Goal: Find specific page/section: Find specific page/section

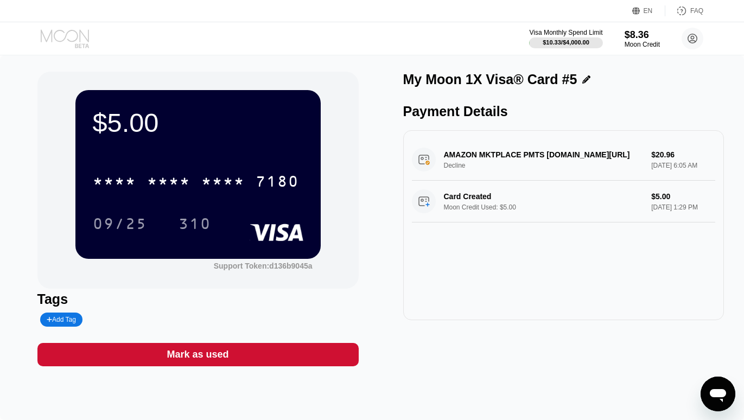
click at [66, 39] on icon at bounding box center [66, 38] width 50 height 19
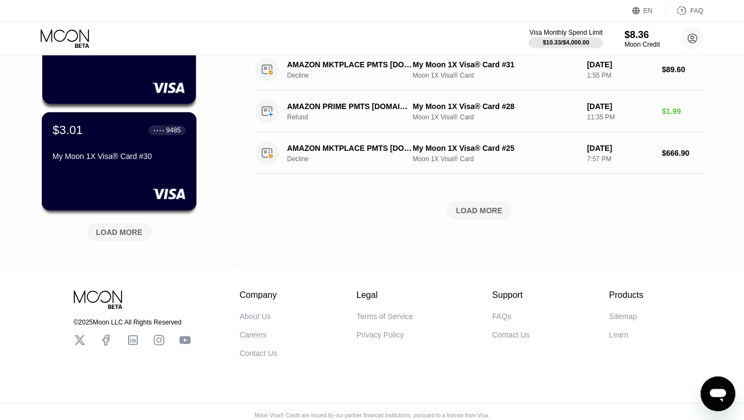
scroll to position [464, 0]
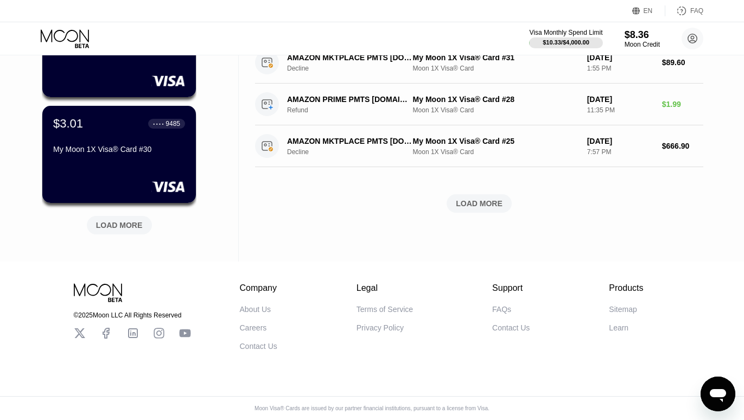
click at [129, 220] on div "LOAD MORE" at bounding box center [119, 225] width 47 height 10
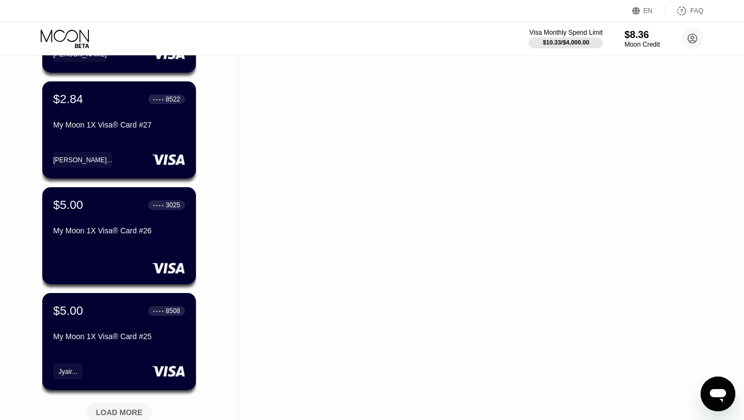
scroll to position [994, 0]
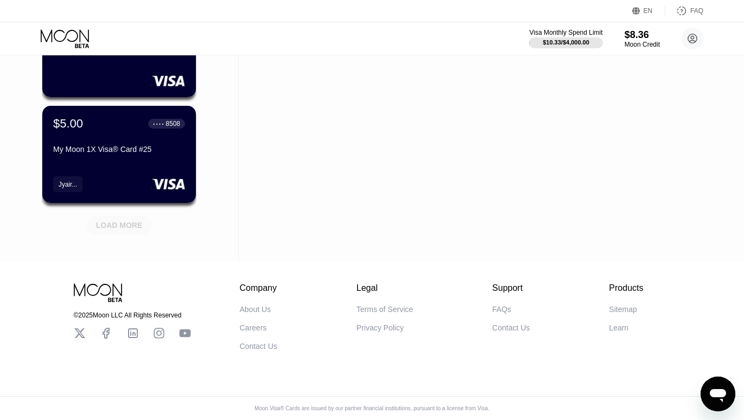
click at [124, 220] on div "LOAD MORE" at bounding box center [119, 225] width 47 height 10
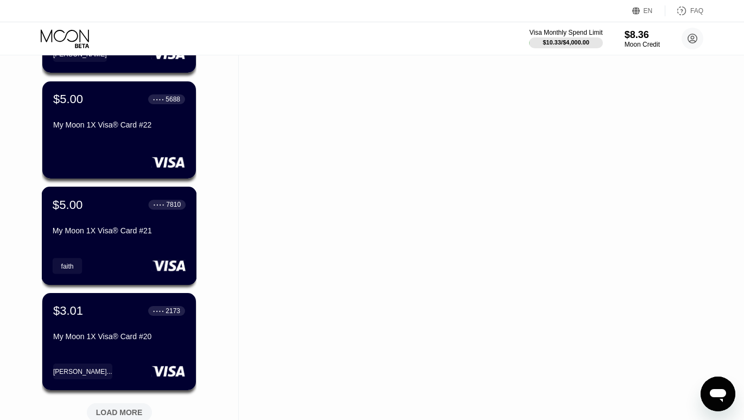
scroll to position [1523, 0]
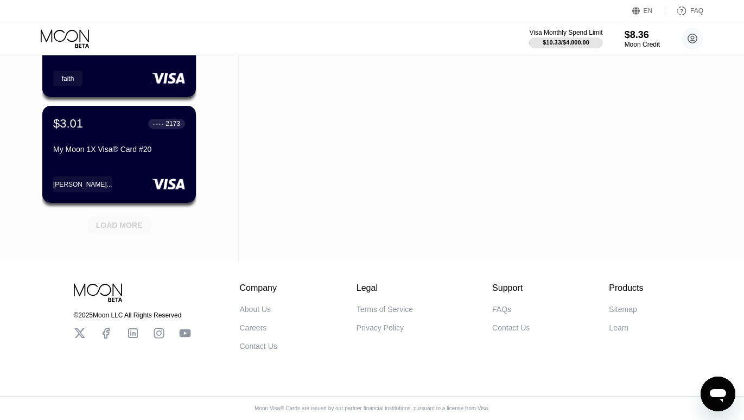
click at [115, 220] on div "LOAD MORE" at bounding box center [119, 225] width 47 height 10
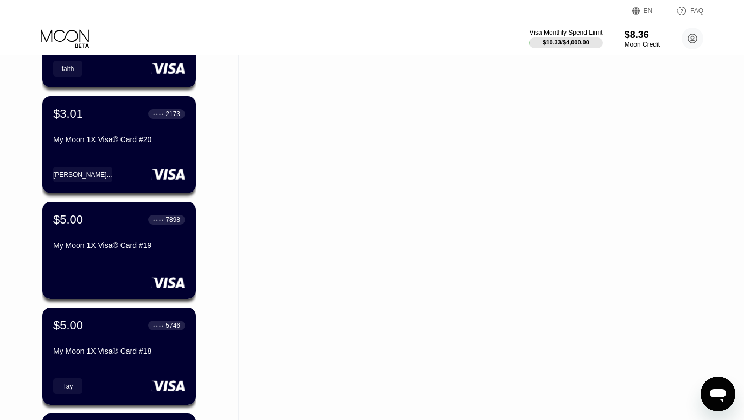
scroll to position [1855, 0]
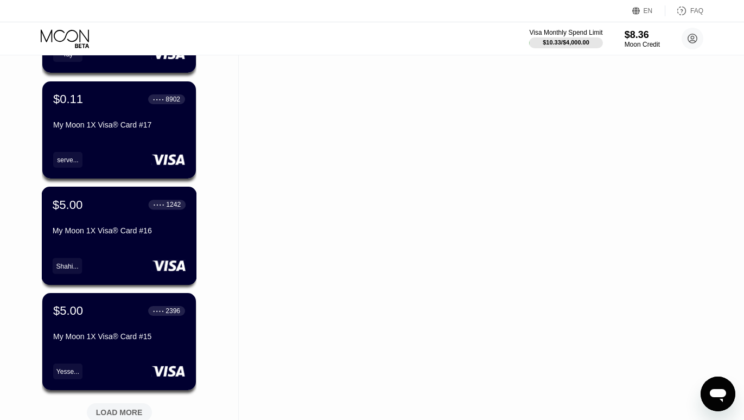
click at [117, 234] on div "My Moon 1X Visa® Card #16" at bounding box center [119, 230] width 133 height 9
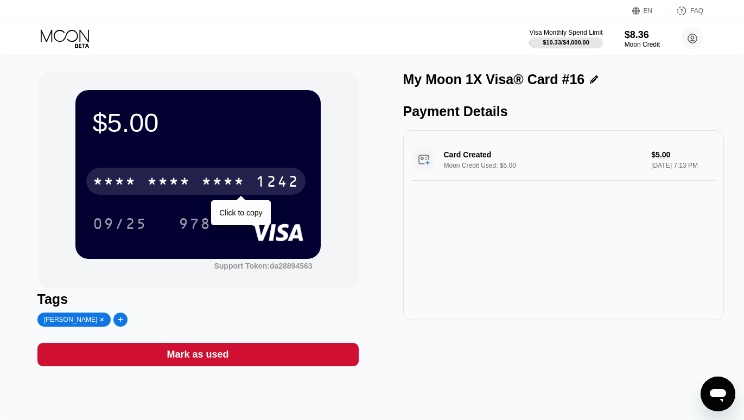
click at [201, 186] on div "* * * * * * * * * * * * 1242" at bounding box center [195, 181] width 219 height 27
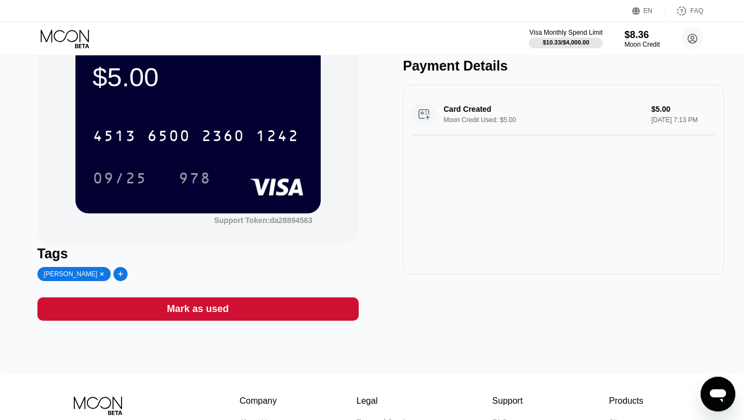
scroll to position [55, 0]
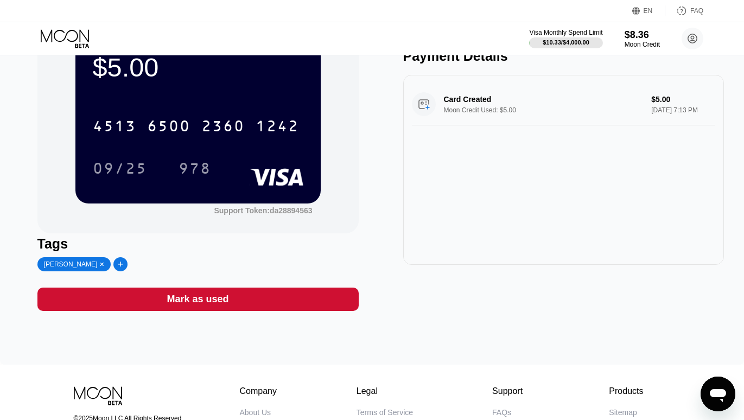
click at [128, 368] on div "© 2025 Moon LLC All Rights Reserved Company About Us Careers Contact Us Legal T…" at bounding box center [373, 409] width 652 height 89
